Goal: Use online tool/utility: Utilize a website feature to perform a specific function

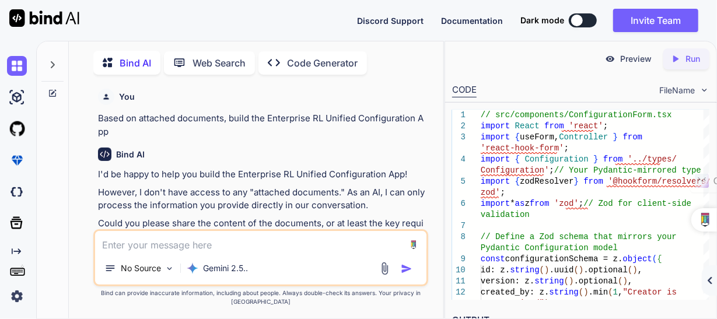
scroll to position [9, 0]
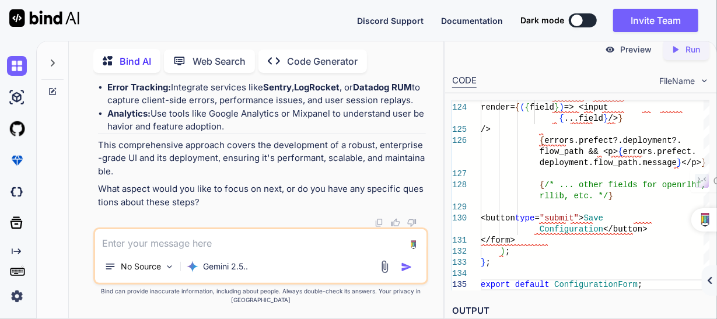
click at [474, 304] on h2 "OUTPUT" at bounding box center [580, 311] width 271 height 27
click at [481, 311] on h2 "OUTPUT" at bounding box center [580, 311] width 271 height 27
click at [621, 54] on p "Preview" at bounding box center [636, 50] width 32 height 12
click at [635, 51] on p "Preview" at bounding box center [636, 50] width 32 height 12
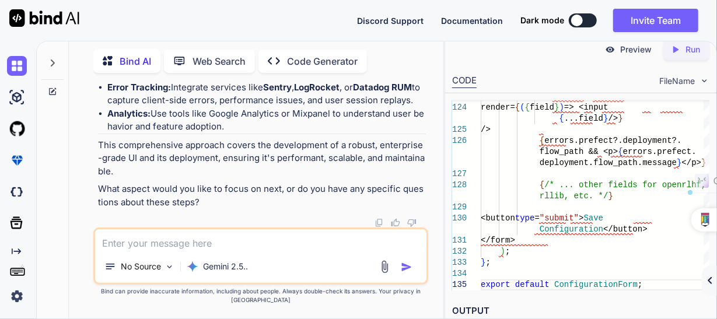
drag, startPoint x: 543, startPoint y: 46, endPoint x: 526, endPoint y: 49, distance: 17.3
click at [537, 47] on div "Preview Created with Pixso. Run" at bounding box center [580, 49] width 271 height 35
click at [504, 47] on div "Preview Created with Pixso. Run" at bounding box center [580, 49] width 271 height 35
click at [531, 48] on div "Preview Created with Pixso. Run" at bounding box center [580, 49] width 271 height 35
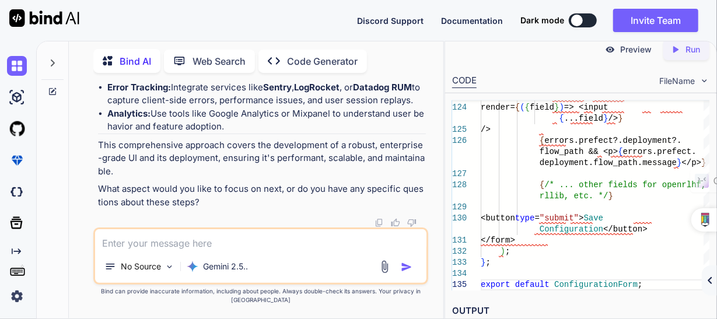
click at [608, 52] on img at bounding box center [610, 49] width 11 height 11
click at [686, 45] on p "Run" at bounding box center [692, 50] width 15 height 12
click at [704, 79] on img at bounding box center [704, 81] width 10 height 10
click at [675, 78] on span "FileName" at bounding box center [677, 81] width 36 height 12
click at [350, 81] on li "Browser Developer Tools: Your first line of defense for debugging UI issues." at bounding box center [266, 74] width 318 height 13
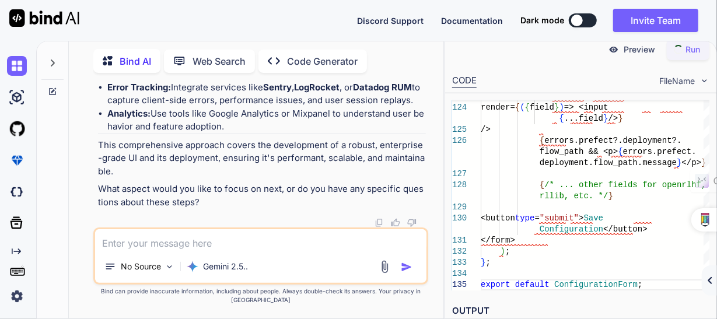
scroll to position [20615, 0]
click at [19, 128] on img at bounding box center [17, 129] width 20 height 20
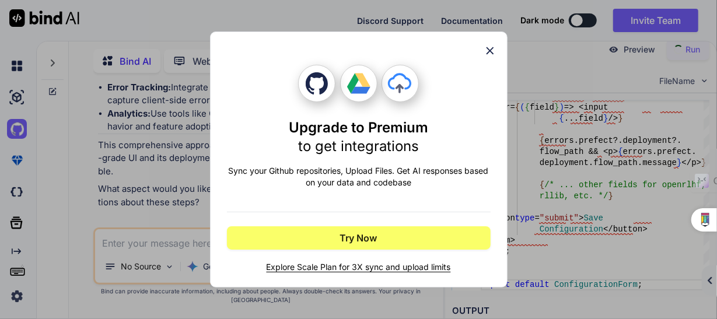
click at [492, 53] on icon at bounding box center [490, 51] width 8 height 8
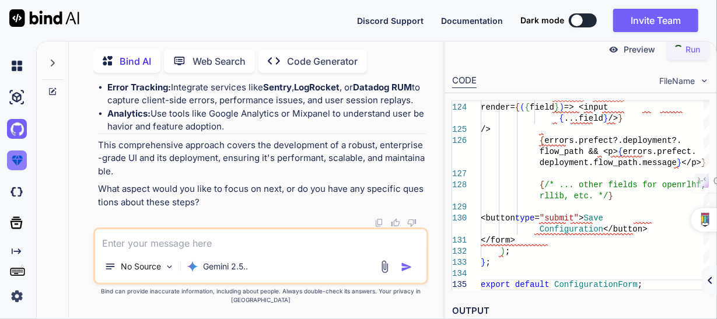
click at [18, 160] on img at bounding box center [17, 161] width 20 height 20
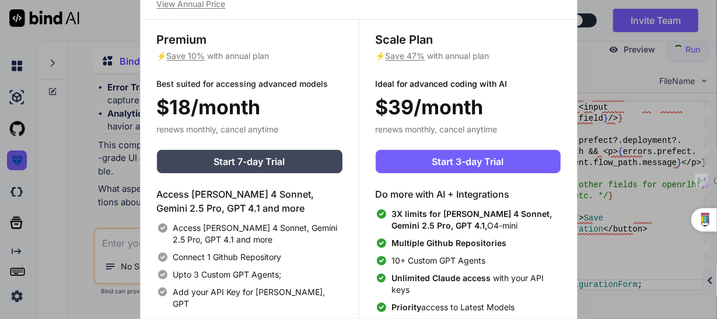
click at [71, 155] on div "Upgrade to access Advanced AI & Integrations View Annual Price Premium ⚡ Save 1…" at bounding box center [358, 159] width 717 height 319
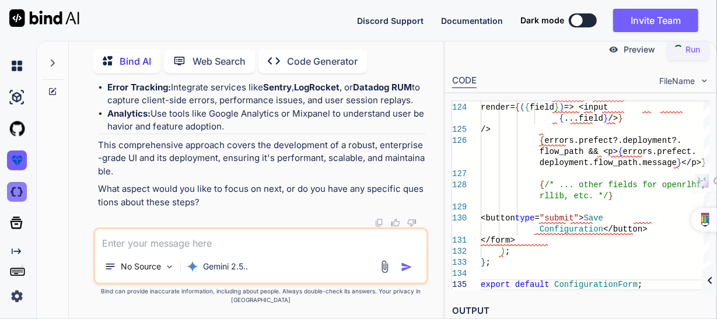
click at [18, 187] on img at bounding box center [17, 192] width 20 height 20
click at [249, 134] on li "Analytics: Use tools like Google Analytics or Mixpanel to understand user behav…" at bounding box center [266, 120] width 318 height 26
click at [300, 169] on p "This comprehensive approach covers the development of a robust, enterprise-grad…" at bounding box center [261, 159] width 327 height 40
click at [276, 250] on textarea at bounding box center [260, 239] width 331 height 21
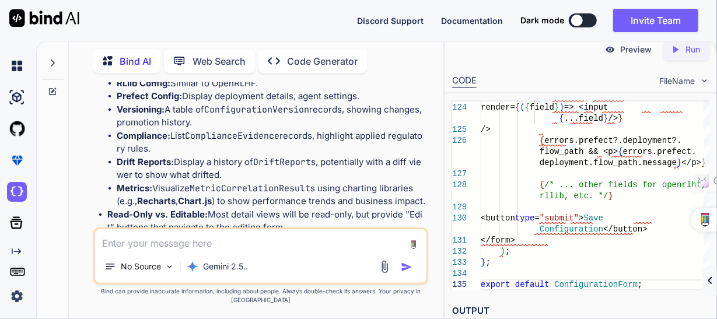
scroll to position [15481, 0]
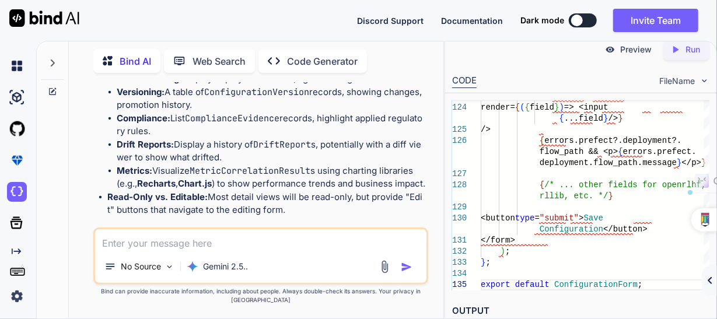
drag, startPoint x: 99, startPoint y: 120, endPoint x: 222, endPoint y: 120, distance: 122.5
copy strong "Completing UI Development"
click at [230, 250] on textarea at bounding box center [260, 239] width 331 height 21
paste textarea "Completing UI Development"
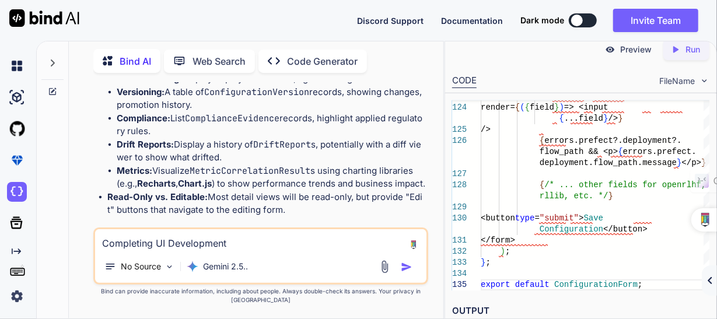
click at [135, 250] on textarea "Completing UI Development" at bounding box center [260, 239] width 331 height 21
type textarea "Complete UI Development and deployment"
click at [407, 273] on img "button" at bounding box center [407, 267] width 12 height 12
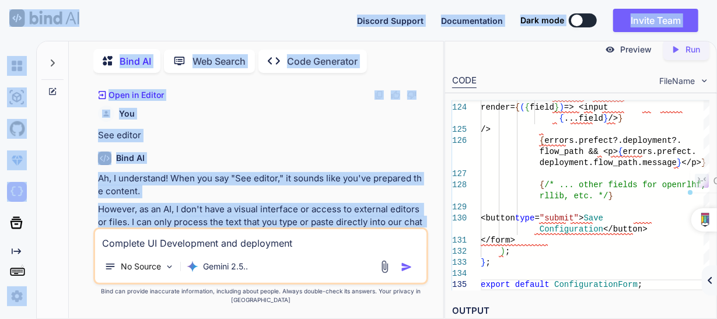
scroll to position [0, 0]
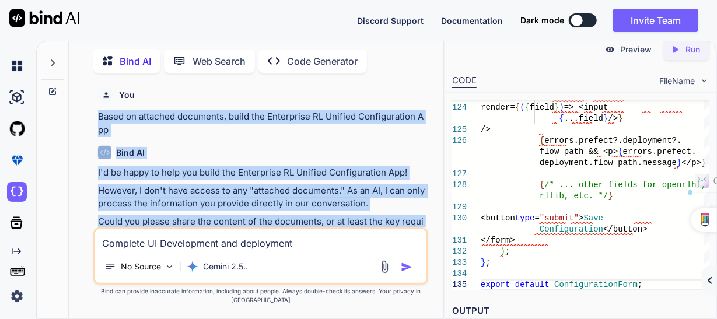
copy div "Based on attached documents, build the Enterprise RL Unified Configuration App …"
drag, startPoint x: 138, startPoint y: 203, endPoint x: 96, endPoint y: 114, distance: 98.4
click at [96, 114] on div "You Based on attached documents, build the Enterprise RL Unified Configuration …" at bounding box center [262, 154] width 332 height 145
click at [14, 292] on img at bounding box center [17, 296] width 20 height 20
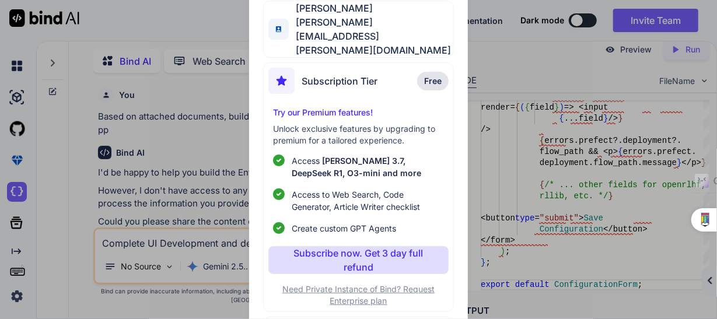
click at [60, 141] on div "My profile David L. Woolfenden david.l.woolfenden@evectis.com Subscription Tier…" at bounding box center [358, 159] width 717 height 319
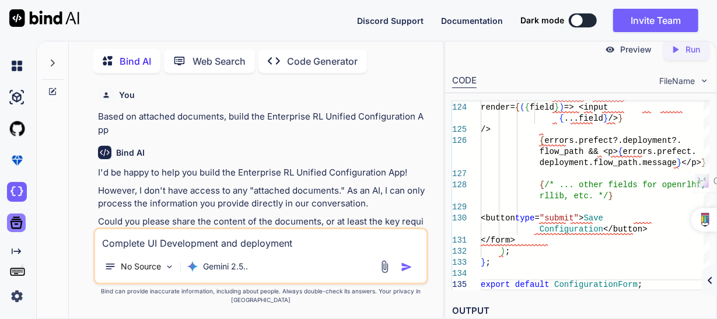
click at [16, 221] on icon at bounding box center [17, 223] width 12 height 12
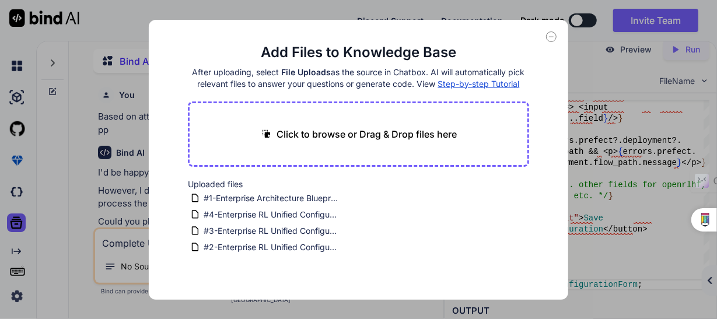
click at [550, 37] on icon at bounding box center [551, 37] width 11 height 11
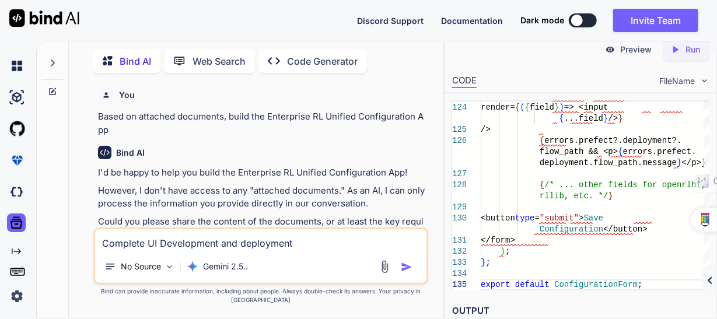
click at [415, 44] on div "Bind AI Web Search Created with Pixso. Code Generator" at bounding box center [260, 60] width 334 height 33
click at [618, 51] on div "Preview" at bounding box center [628, 49] width 65 height 21
click at [621, 48] on p "Preview" at bounding box center [636, 50] width 32 height 12
drag, startPoint x: 615, startPoint y: 50, endPoint x: 610, endPoint y: 53, distance: 6.5
click at [615, 50] on img at bounding box center [610, 49] width 11 height 11
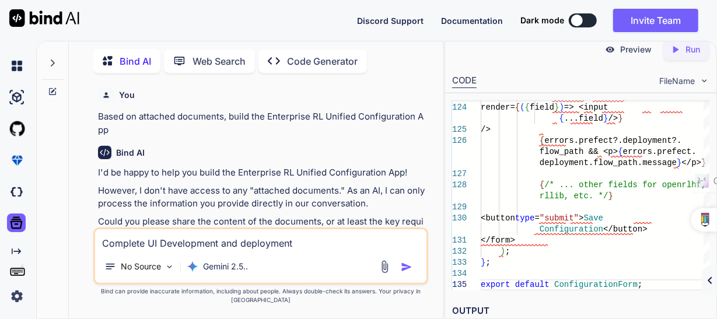
click at [609, 53] on img at bounding box center [610, 49] width 11 height 11
click at [565, 64] on div "Preview Created with Pixso. Run" at bounding box center [580, 49] width 271 height 35
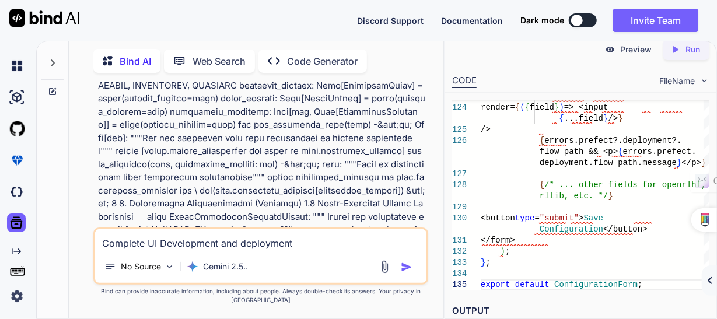
scroll to position [2509, 0]
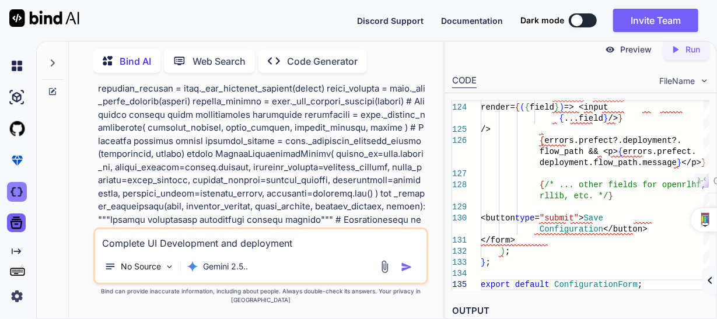
click at [14, 190] on img at bounding box center [17, 192] width 20 height 20
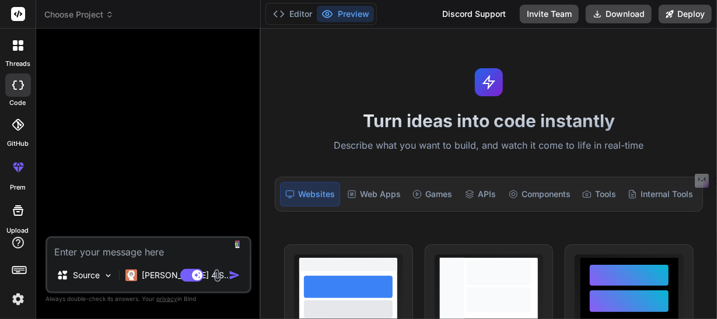
type textarea "x"
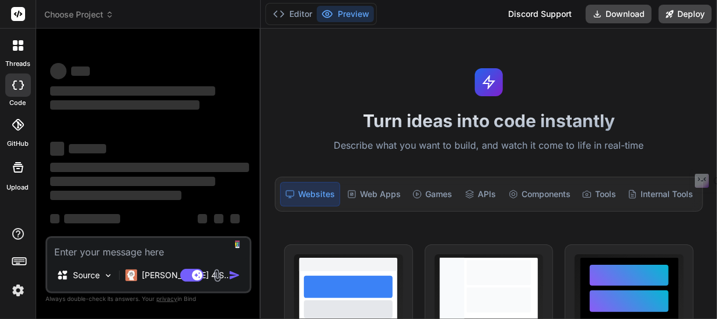
scroll to position [7, 0]
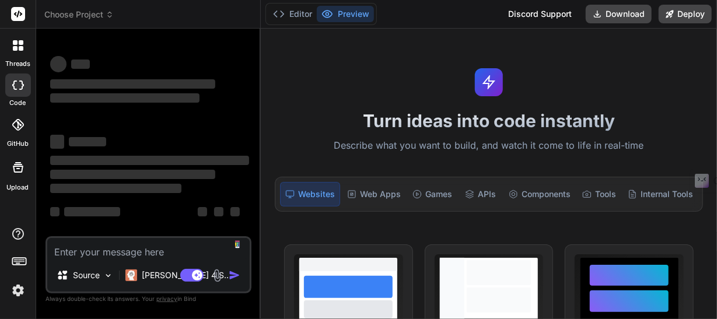
click at [107, 15] on icon at bounding box center [110, 15] width 8 height 8
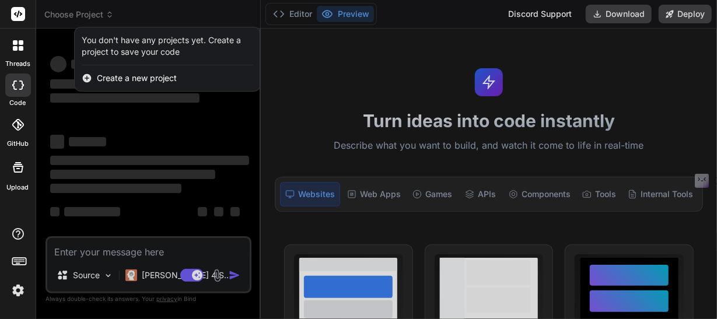
click at [165, 8] on div at bounding box center [358, 159] width 717 height 319
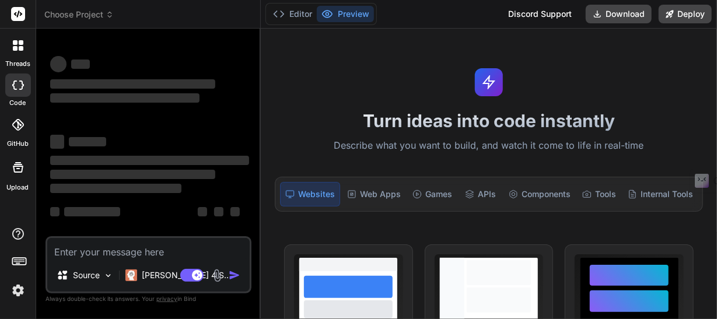
click at [19, 45] on icon at bounding box center [18, 45] width 11 height 11
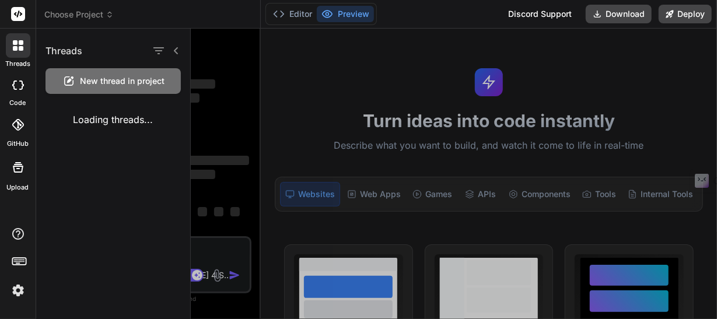
click at [19, 85] on icon at bounding box center [18, 85] width 12 height 9
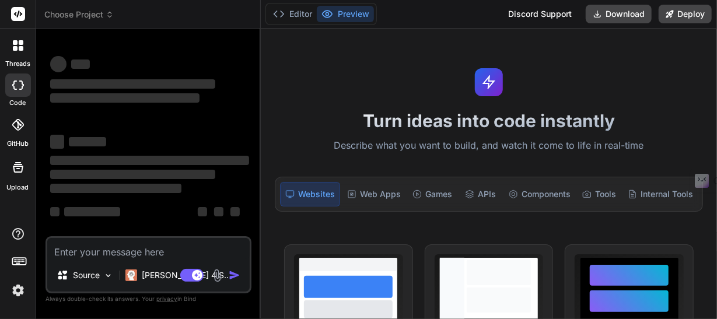
click at [20, 128] on icon at bounding box center [18, 125] width 12 height 12
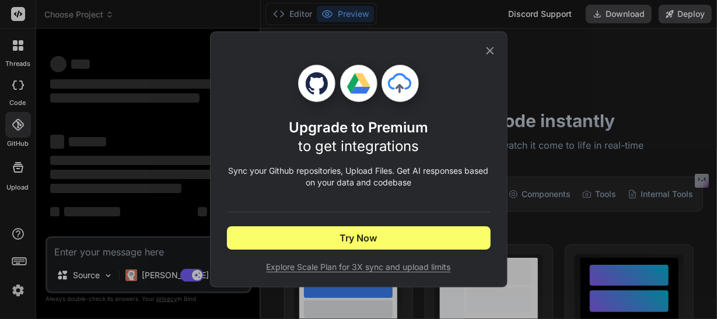
click at [92, 85] on div "Upgrade to Premium to get integrations Sync your Github repositories, Upload Fi…" at bounding box center [358, 159] width 717 height 319
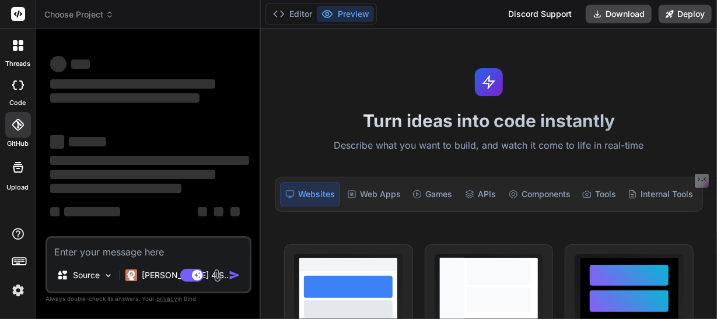
click at [16, 173] on icon at bounding box center [18, 167] width 14 height 14
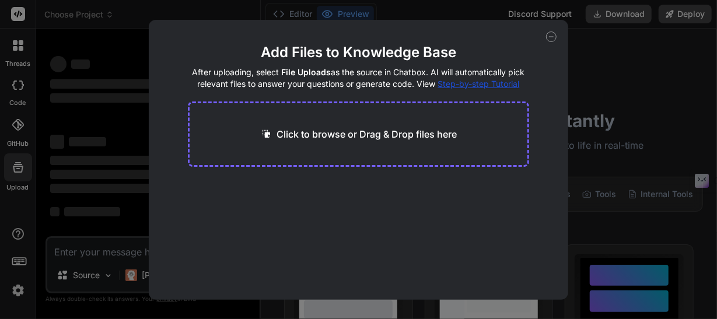
click at [122, 41] on div "Add Files to Knowledge Base After uploading, select File Uploads as the source …" at bounding box center [358, 159] width 717 height 319
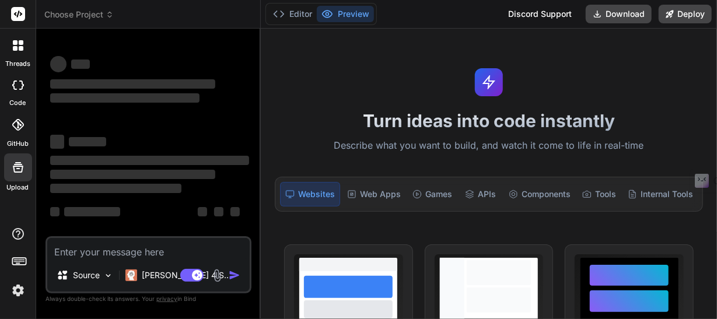
click at [95, 174] on span "‌" at bounding box center [132, 174] width 165 height 9
click at [111, 258] on textarea at bounding box center [148, 248] width 202 height 21
click at [104, 277] on img at bounding box center [108, 276] width 10 height 10
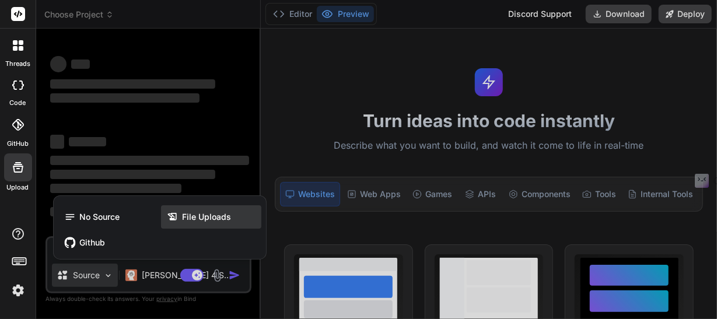
click at [191, 212] on span "File Uploads" at bounding box center [206, 217] width 49 height 12
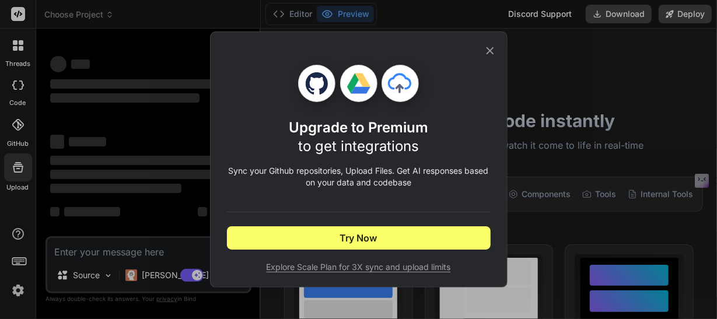
click at [491, 51] on icon at bounding box center [490, 50] width 13 height 13
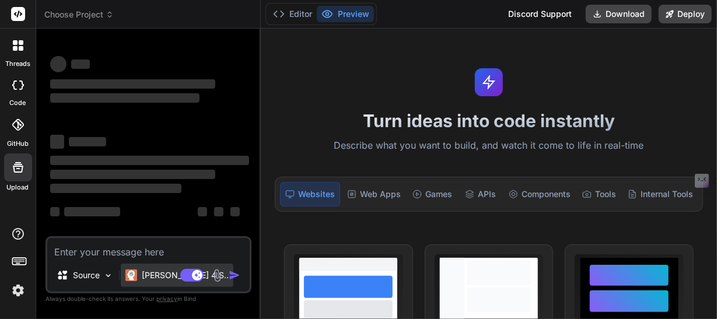
click at [163, 278] on p "[PERSON_NAME] 4 S.." at bounding box center [185, 276] width 87 height 12
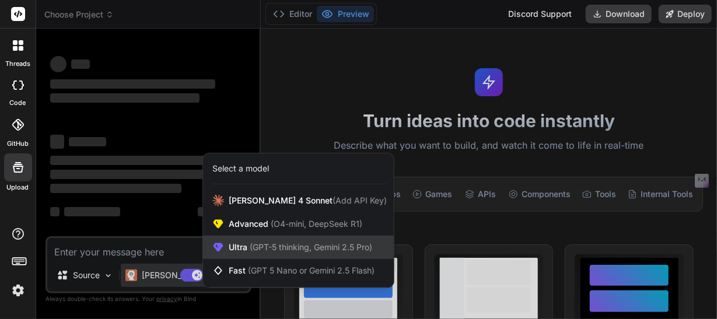
click at [253, 243] on span "(GPT-5 thinking, Gemini 2.5 Pro)" at bounding box center [309, 247] width 125 height 10
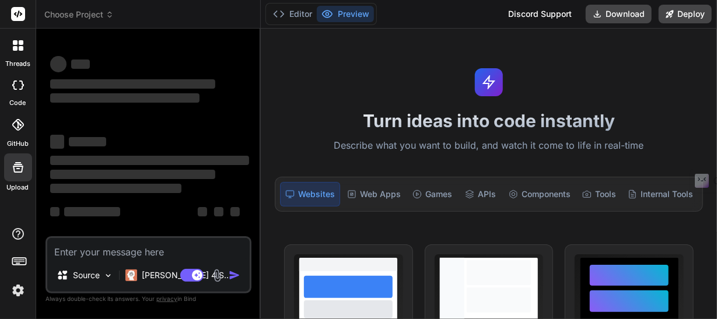
click at [217, 275] on img at bounding box center [217, 275] width 13 height 13
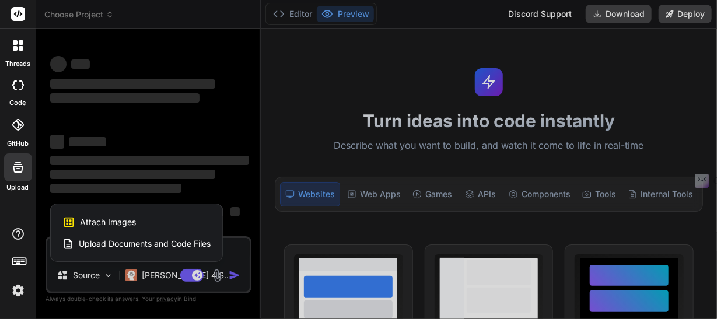
click at [252, 227] on div at bounding box center [358, 159] width 717 height 319
type textarea "x"
